Goal: Information Seeking & Learning: Check status

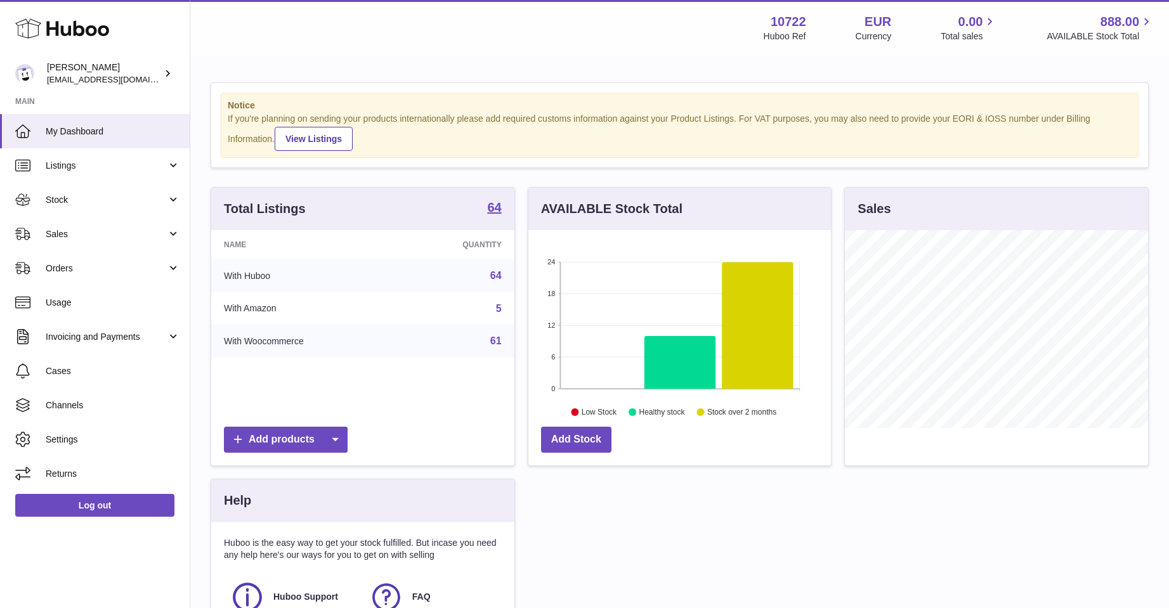
scroll to position [198, 302]
click at [74, 235] on span "Sales" at bounding box center [106, 234] width 121 height 12
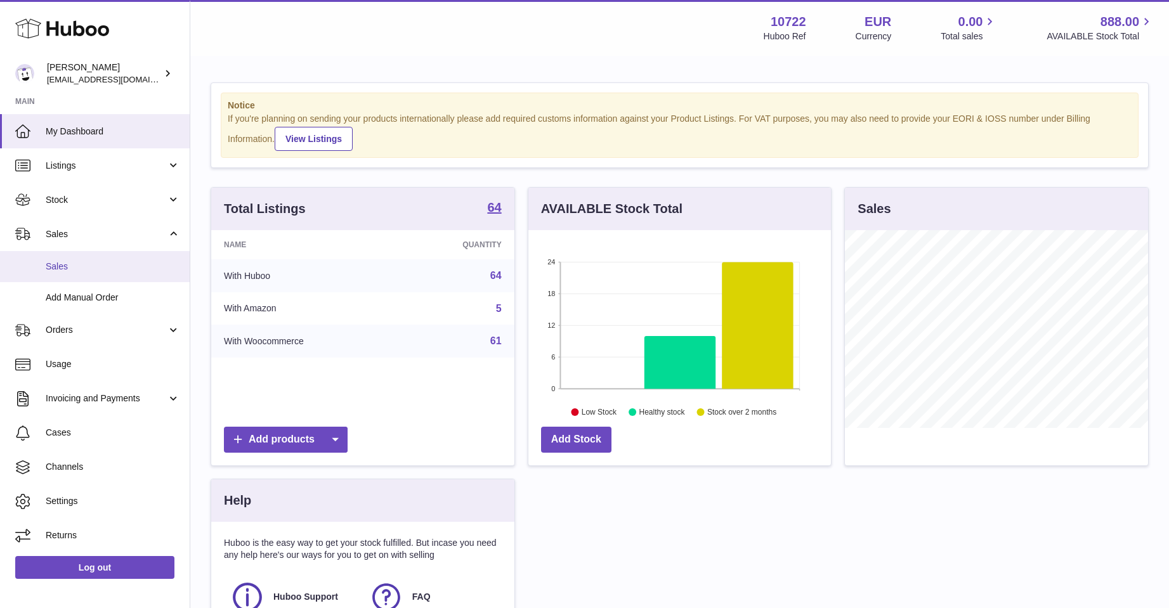
click at [72, 265] on span "Sales" at bounding box center [113, 267] width 134 height 12
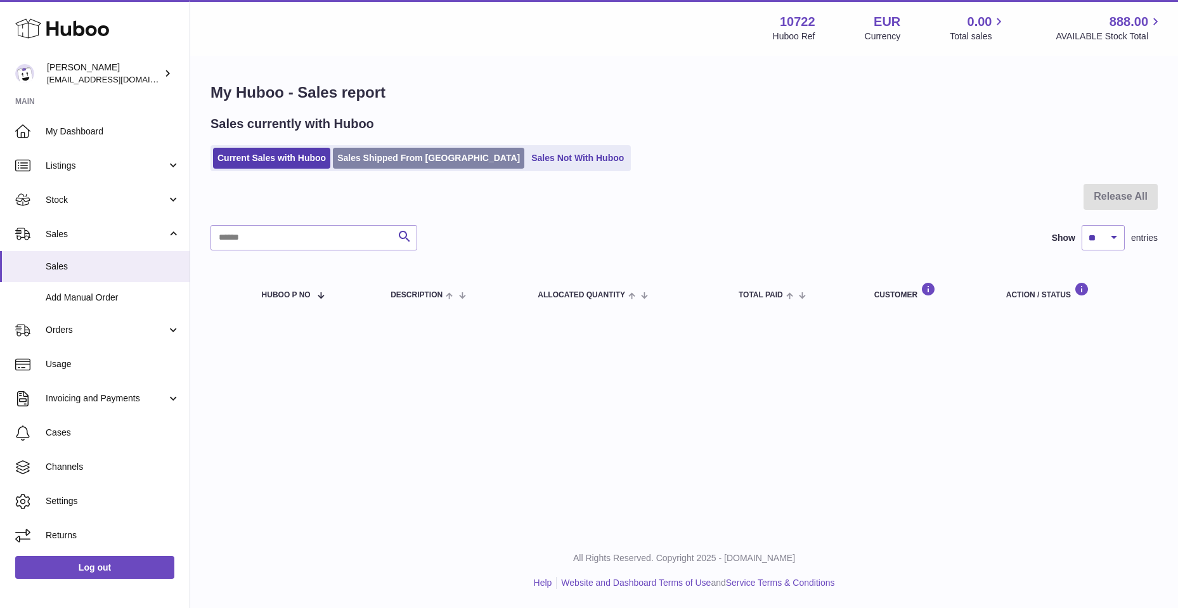
click at [380, 162] on link "Sales Shipped From Huboo" at bounding box center [429, 158] width 192 height 21
